Goal: Transaction & Acquisition: Purchase product/service

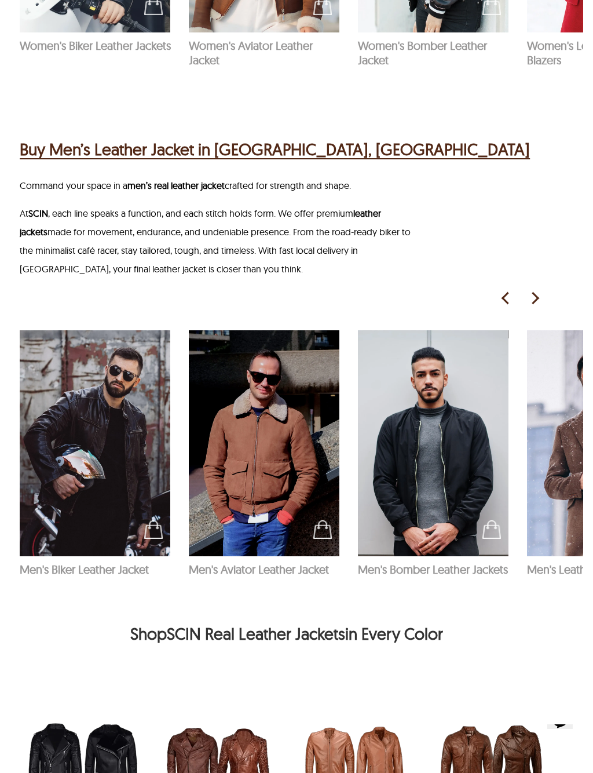
scroll to position [1128, 50]
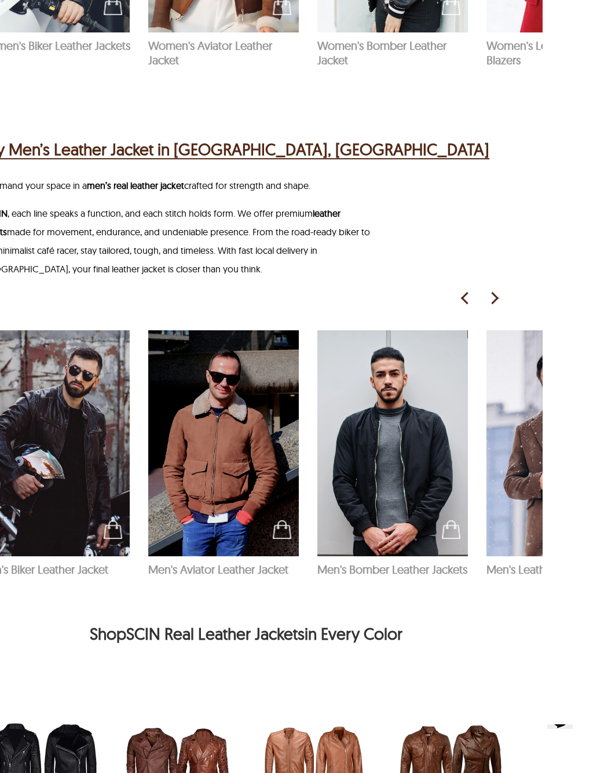
click at [494, 290] on img at bounding box center [494, 298] width 17 height 17
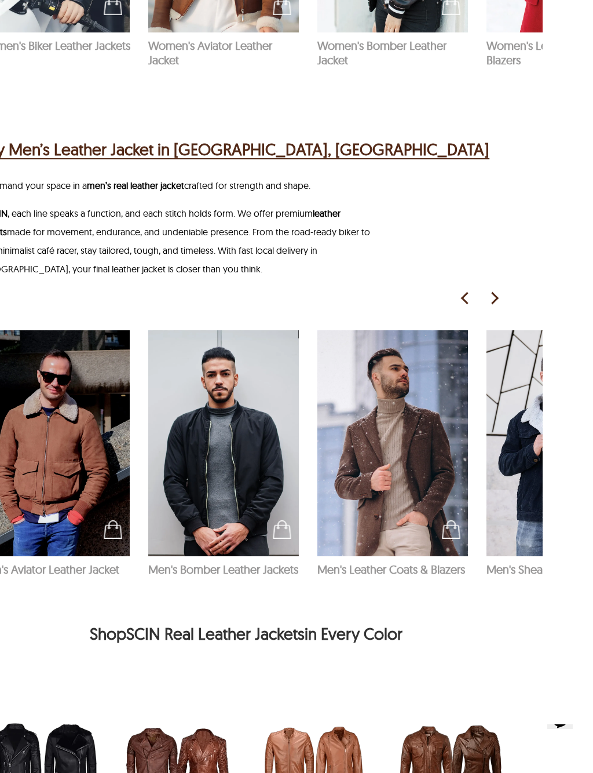
click at [497, 290] on img at bounding box center [494, 298] width 17 height 17
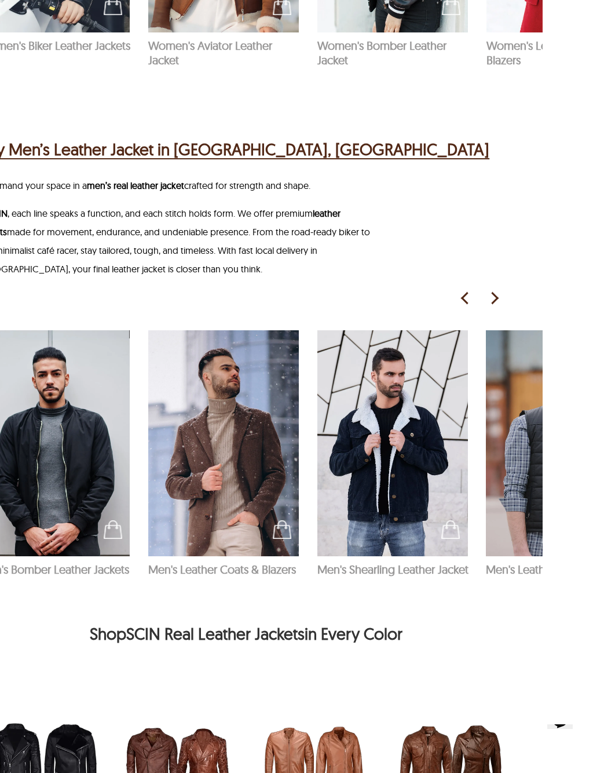
click at [493, 290] on img at bounding box center [494, 298] width 17 height 17
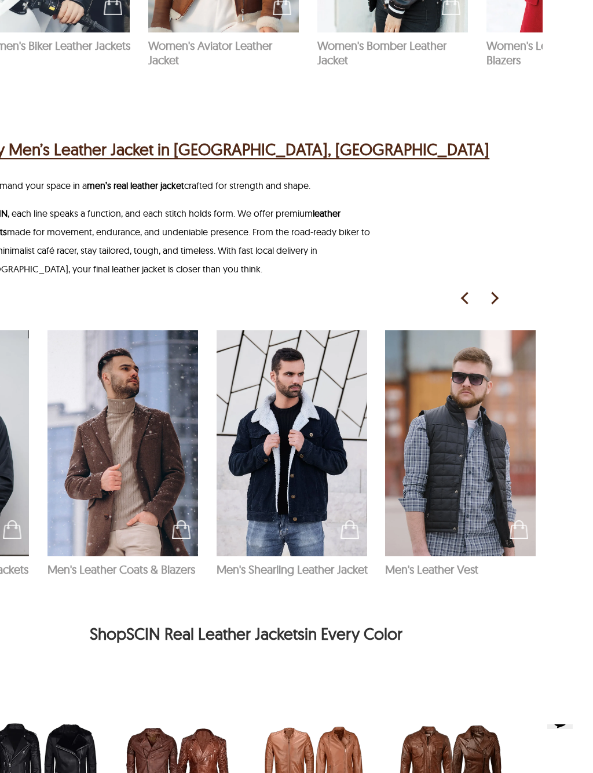
click at [499, 290] on img at bounding box center [494, 298] width 17 height 17
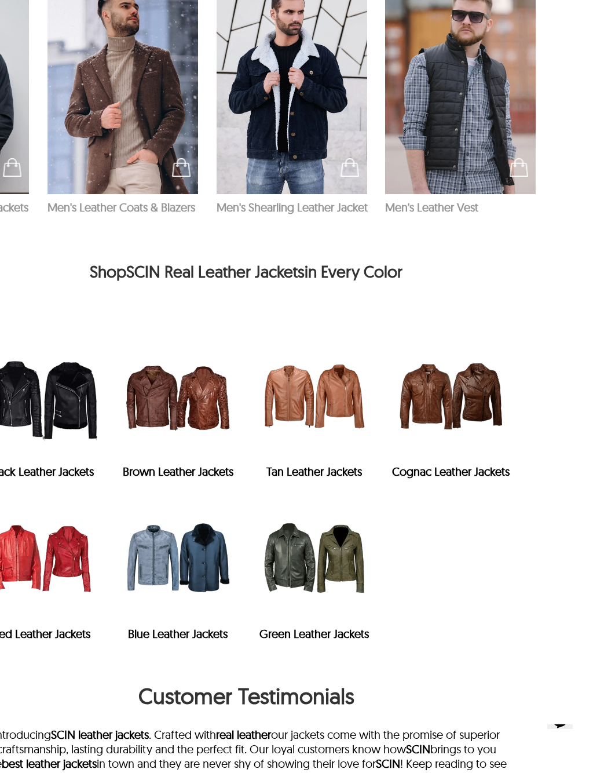
scroll to position [1491, 50]
click at [312, 396] on img "Tan Leather Jackets" at bounding box center [314, 395] width 125 height 125
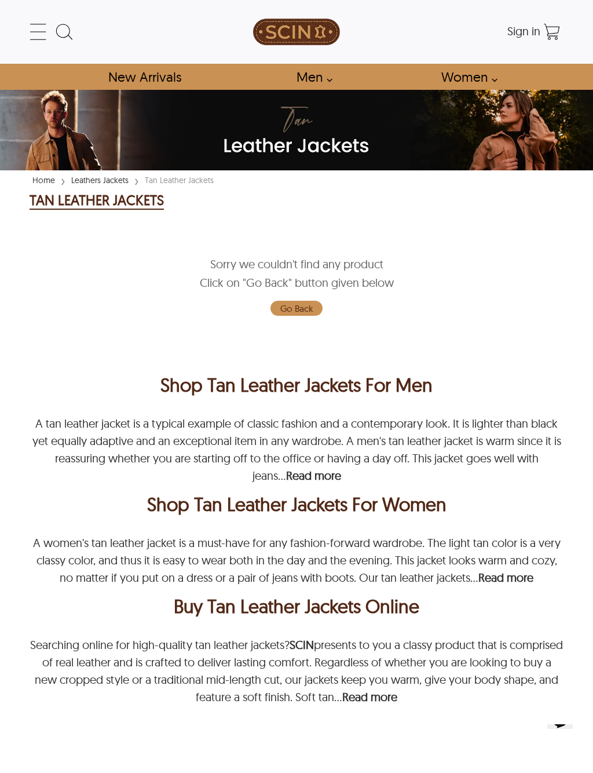
click at [304, 311] on link "Go Back" at bounding box center [297, 308] width 52 height 15
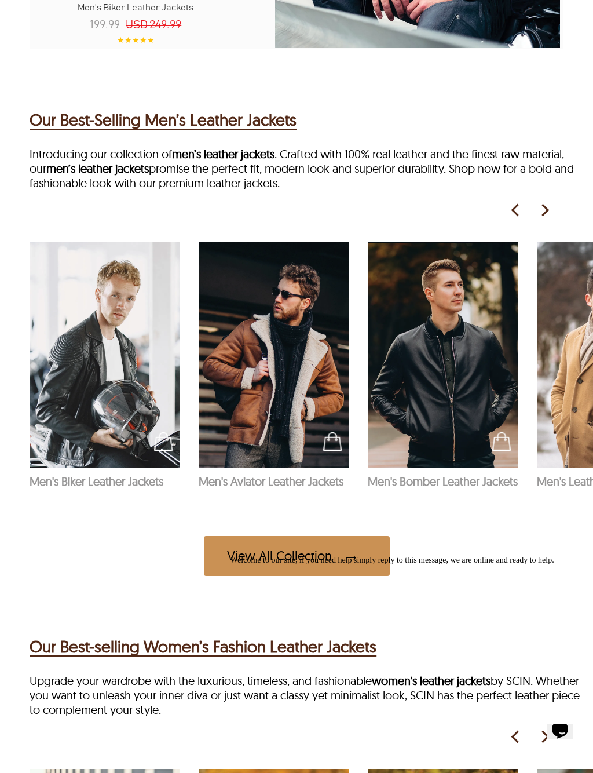
scroll to position [1280, 0]
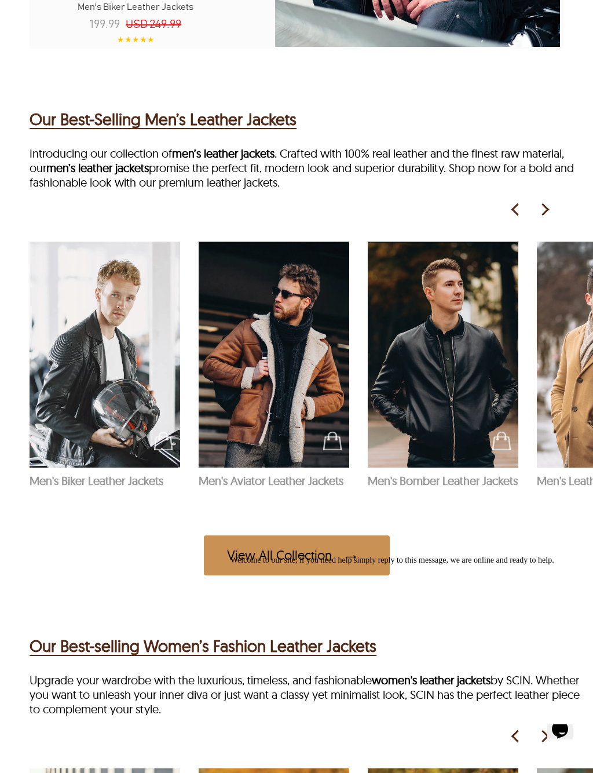
click at [447, 366] on img at bounding box center [443, 355] width 151 height 226
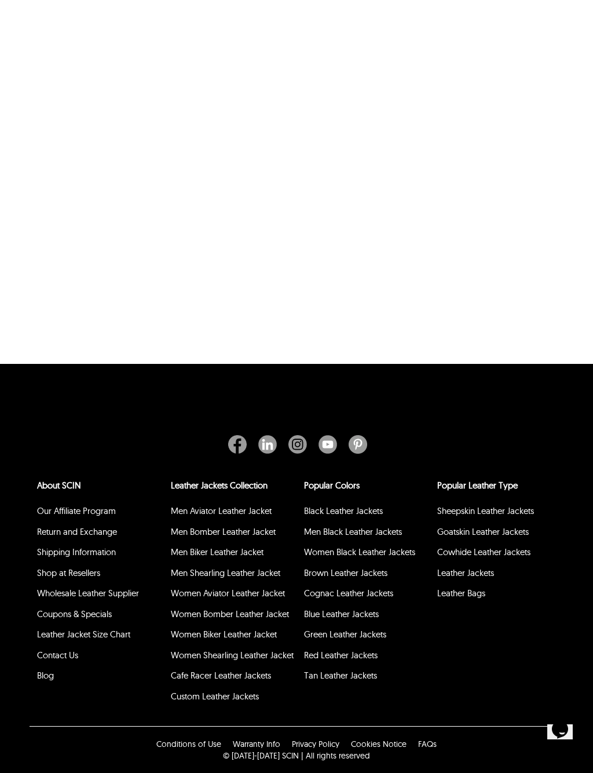
scroll to position [209, 0]
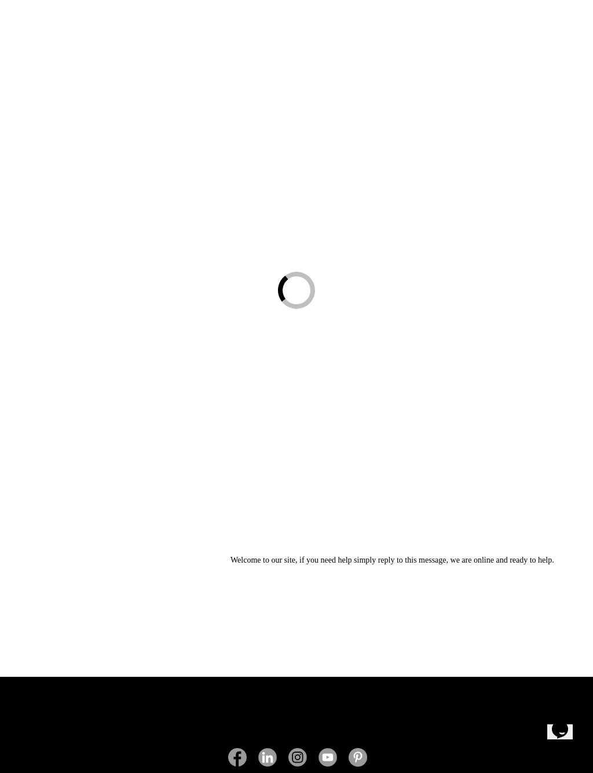
select select "********"
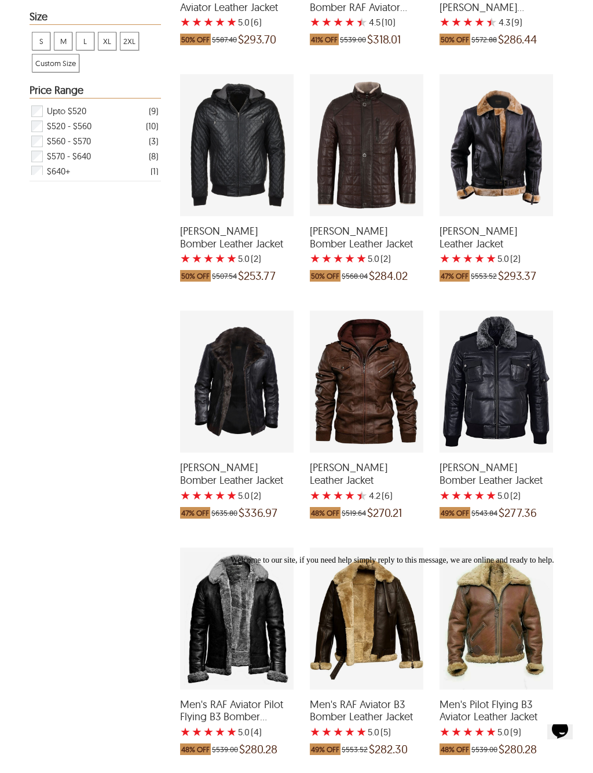
scroll to position [385, 0]
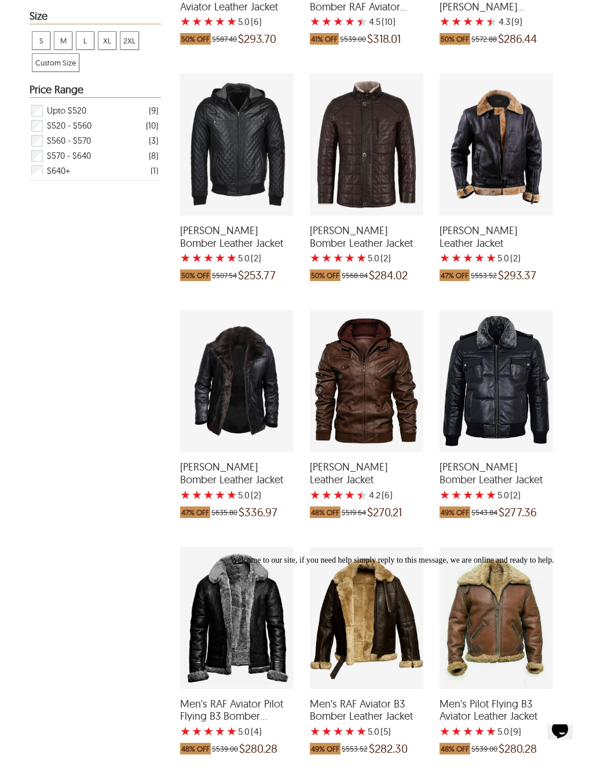
click at [573, 565] on div "Welcome to our site, if you need help simply reply to this message, we are onli…" at bounding box center [408, 560] width 356 height 9
click at [568, 556] on div "Chat attention grabber" at bounding box center [408, 556] width 356 height 0
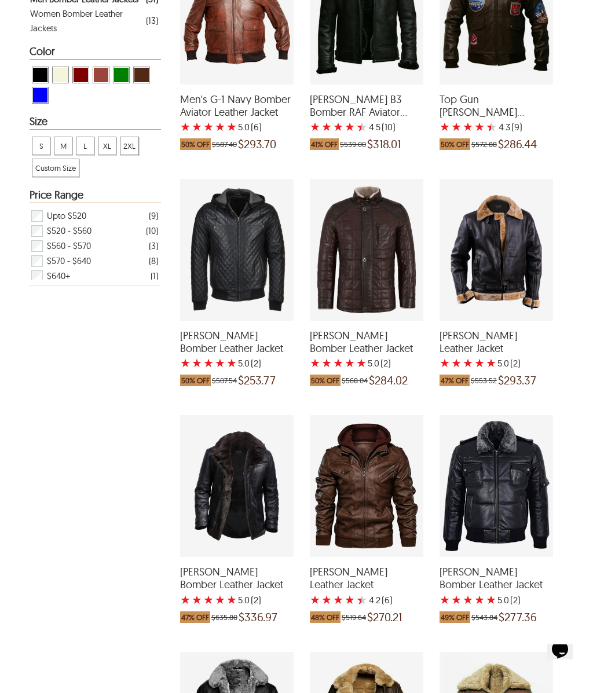
scroll to position [276, 0]
